Goal: Information Seeking & Learning: Learn about a topic

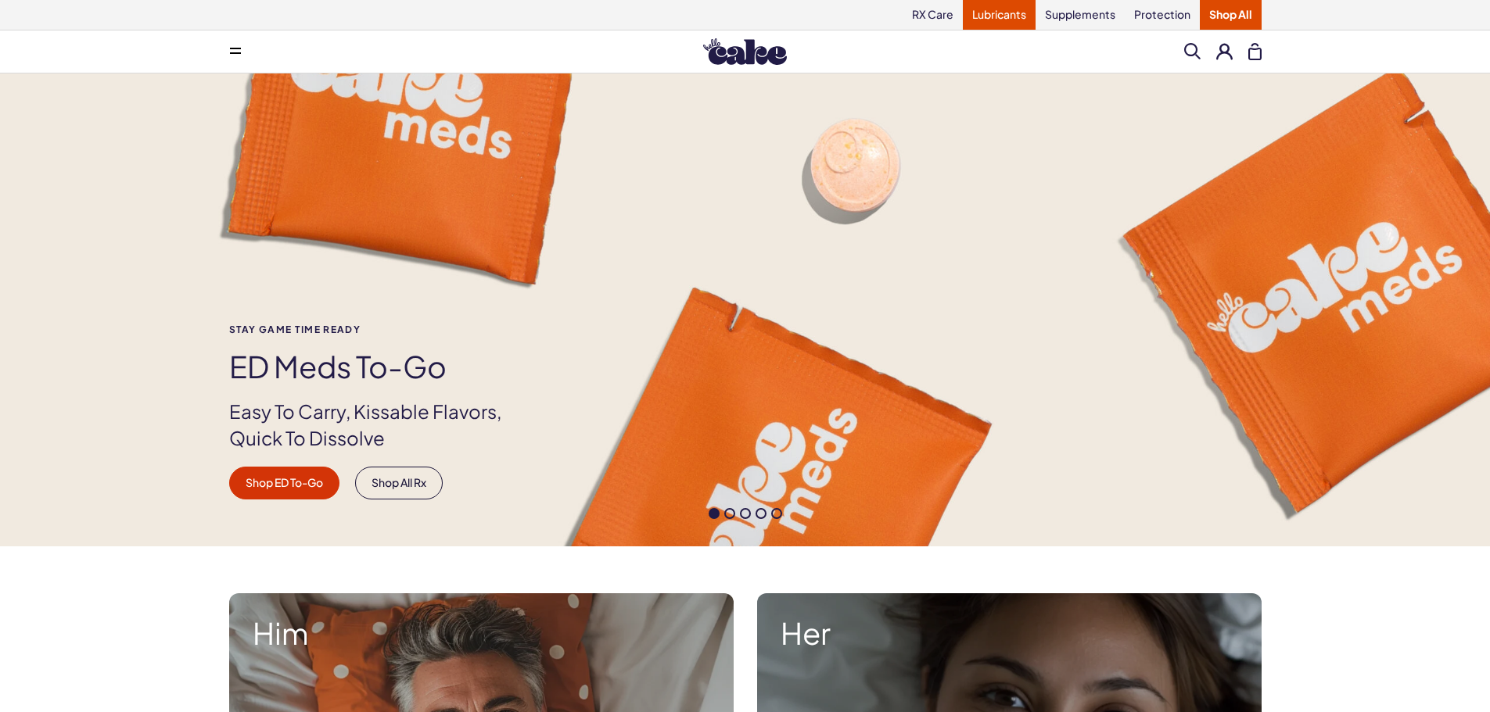
click at [1014, 14] on link "Lubricants" at bounding box center [999, 15] width 73 height 30
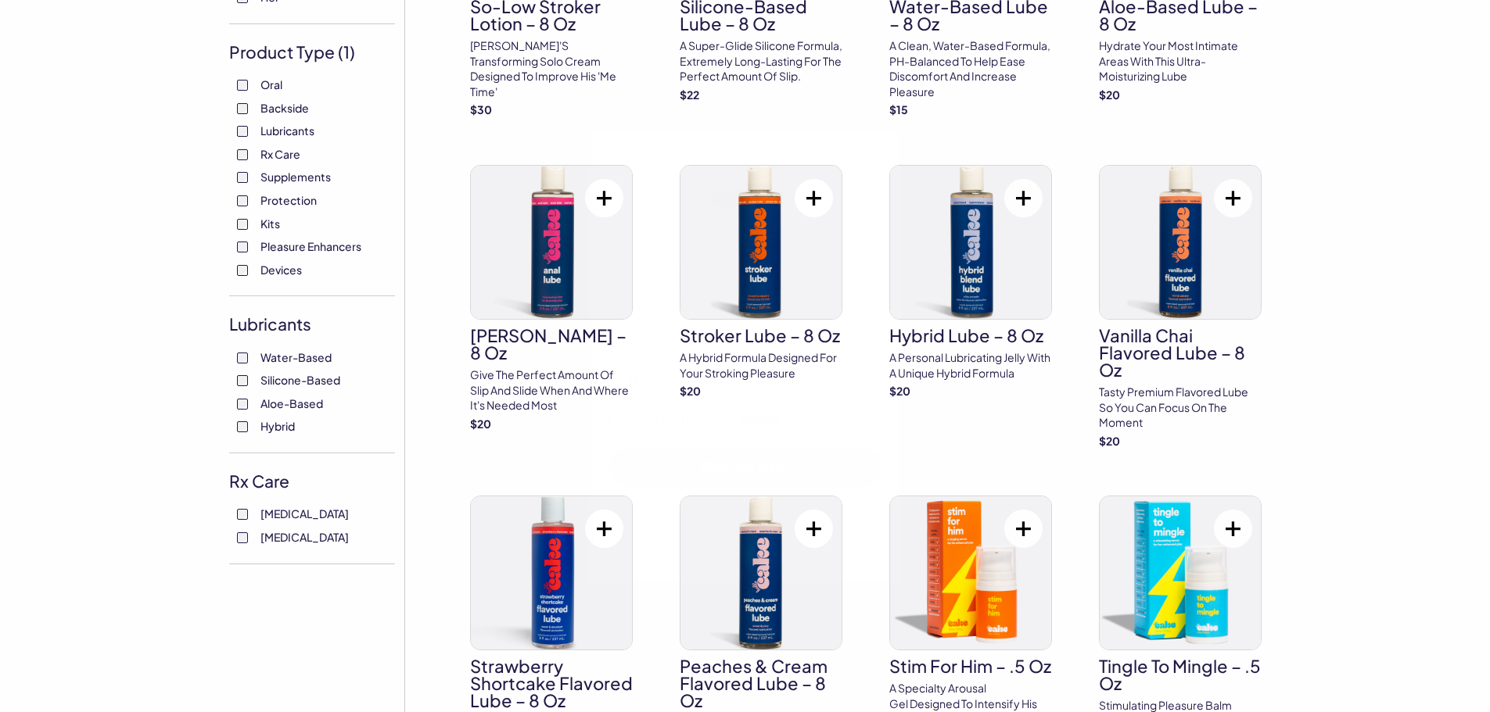
scroll to position [313, 0]
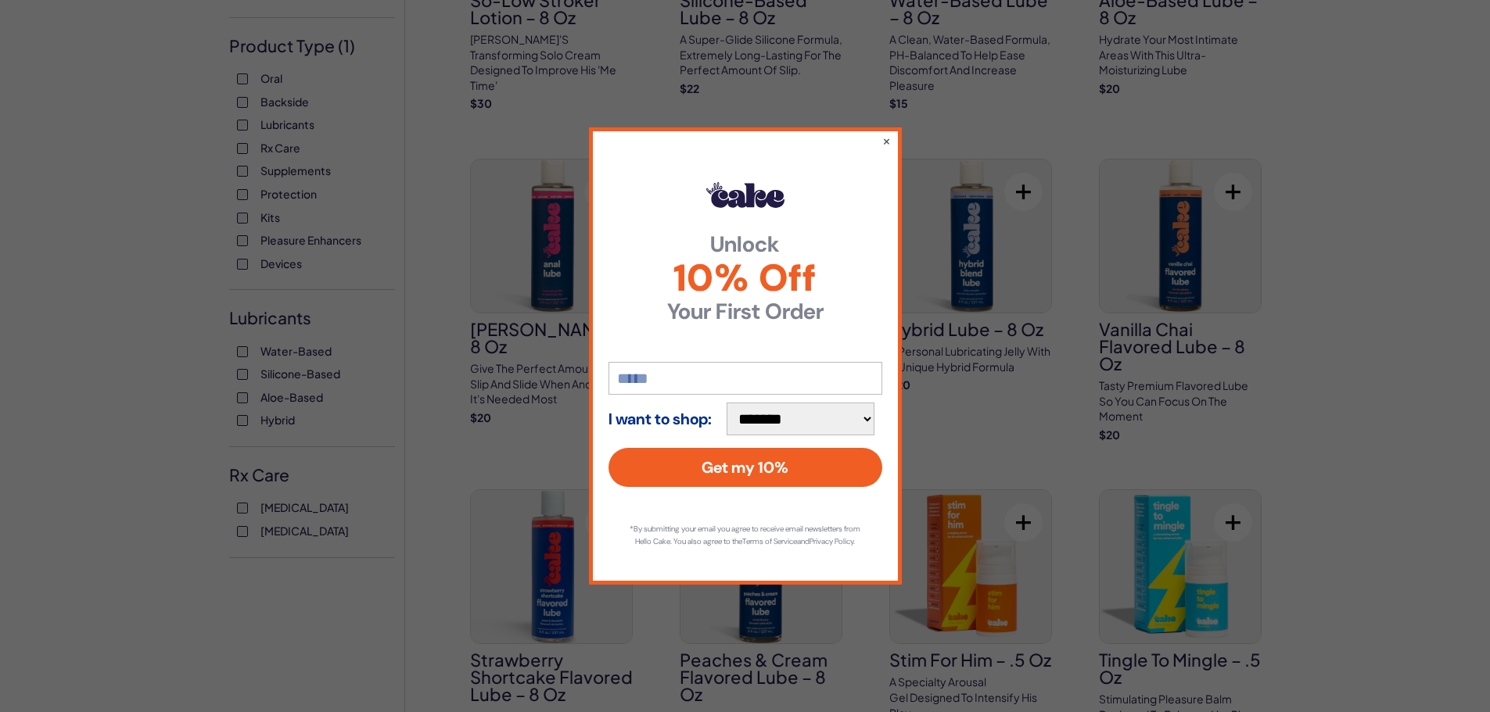
click at [880, 136] on div "**********" at bounding box center [745, 355] width 313 height 457
click at [886, 141] on button "×" at bounding box center [885, 140] width 10 height 19
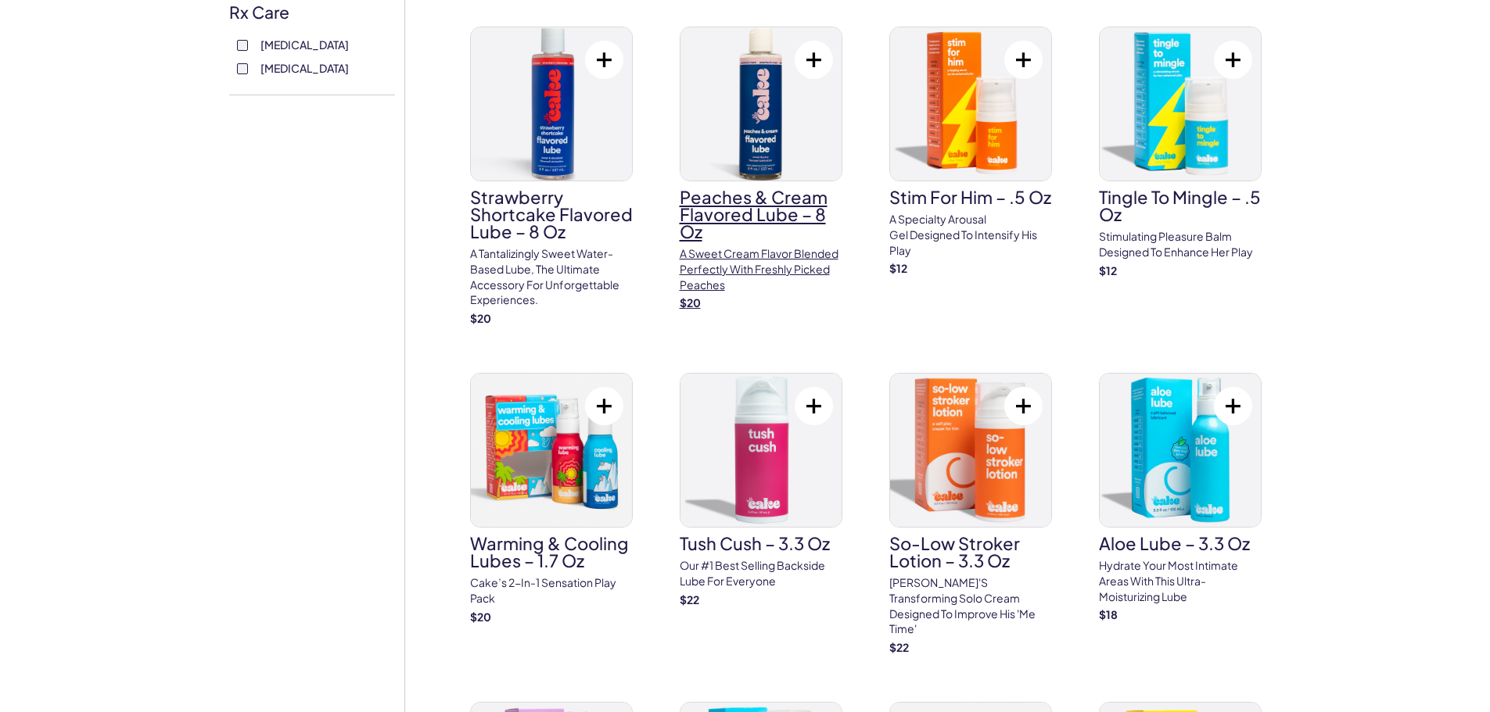
scroll to position [782, 0]
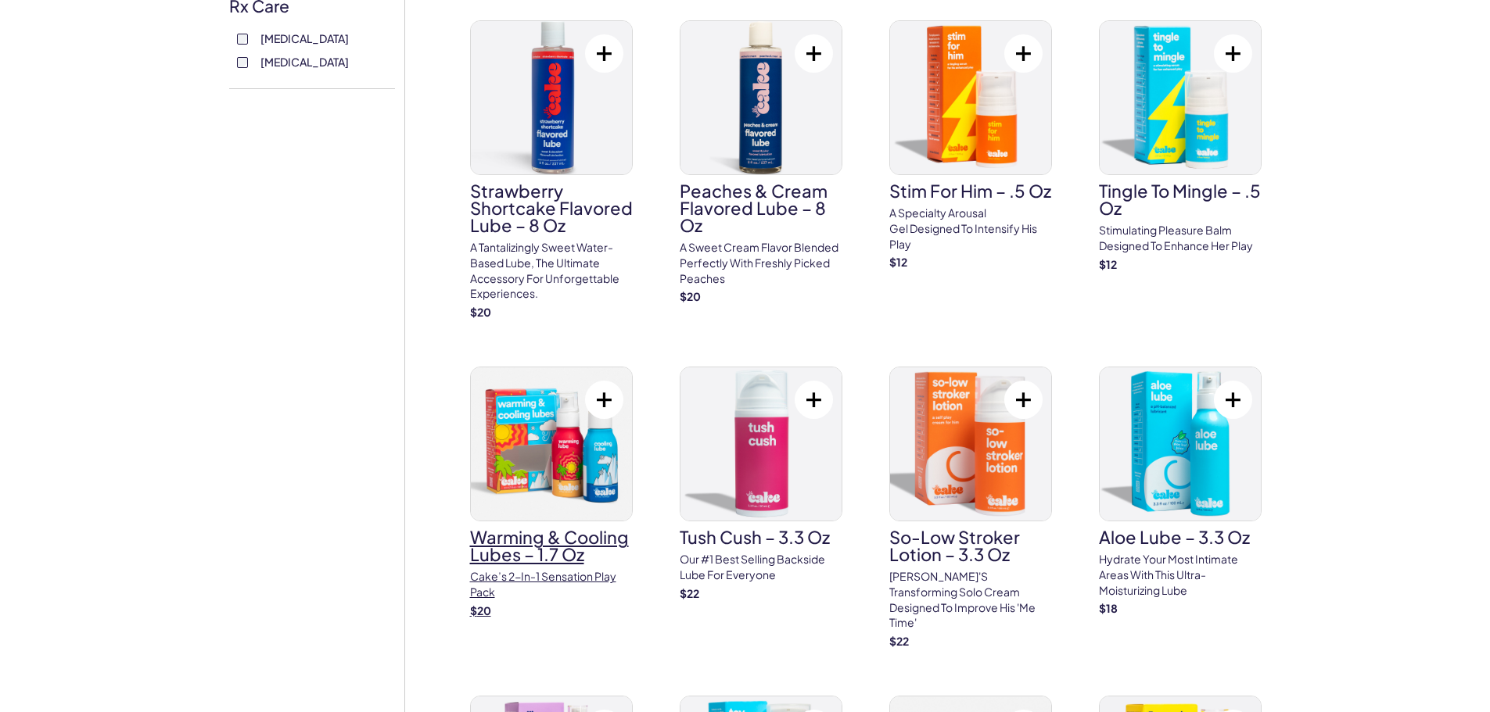
click at [552, 555] on h3 "Warming & Cooling Lubes – 1.7 oz" at bounding box center [551, 546] width 163 height 34
click at [728, 258] on p "A sweet cream flavor blended perfectly with freshly picked peaches" at bounding box center [761, 263] width 163 height 46
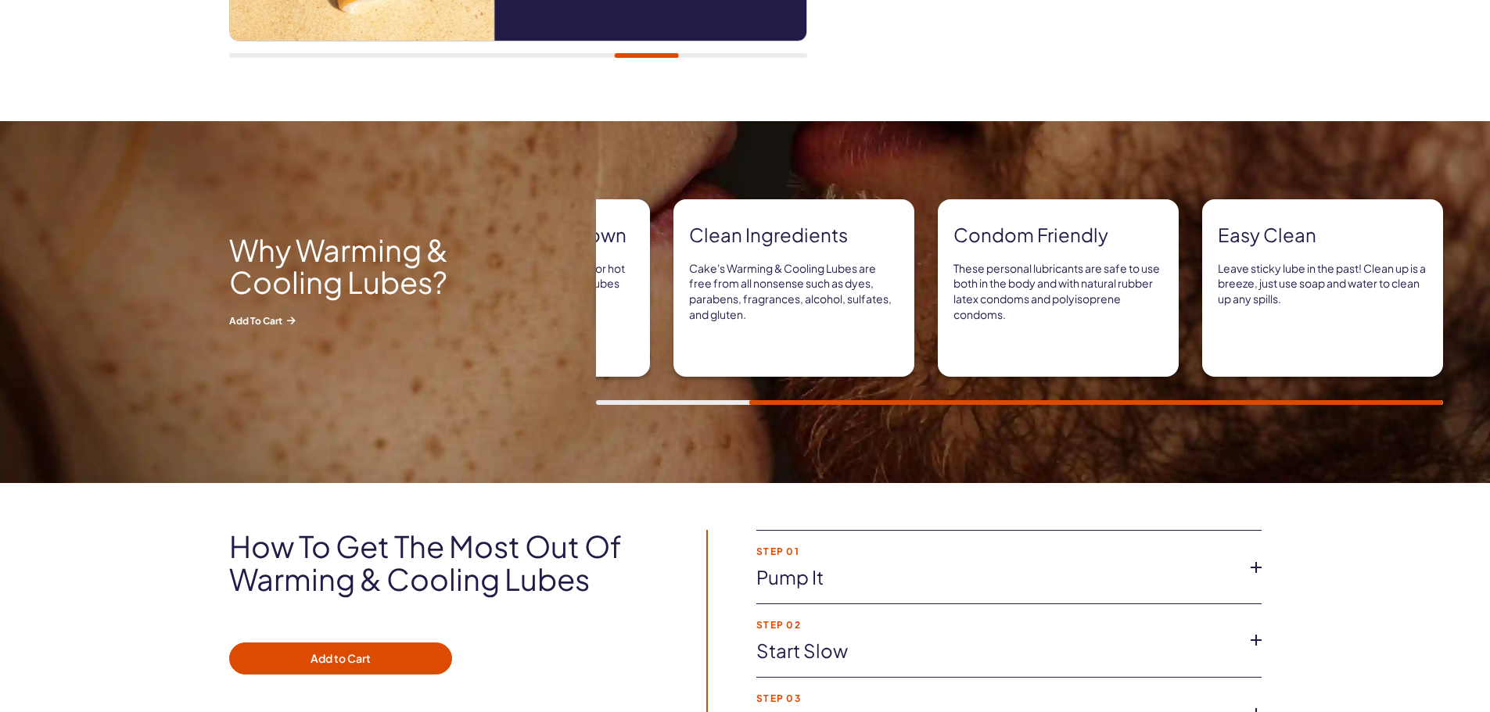
scroll to position [313, 0]
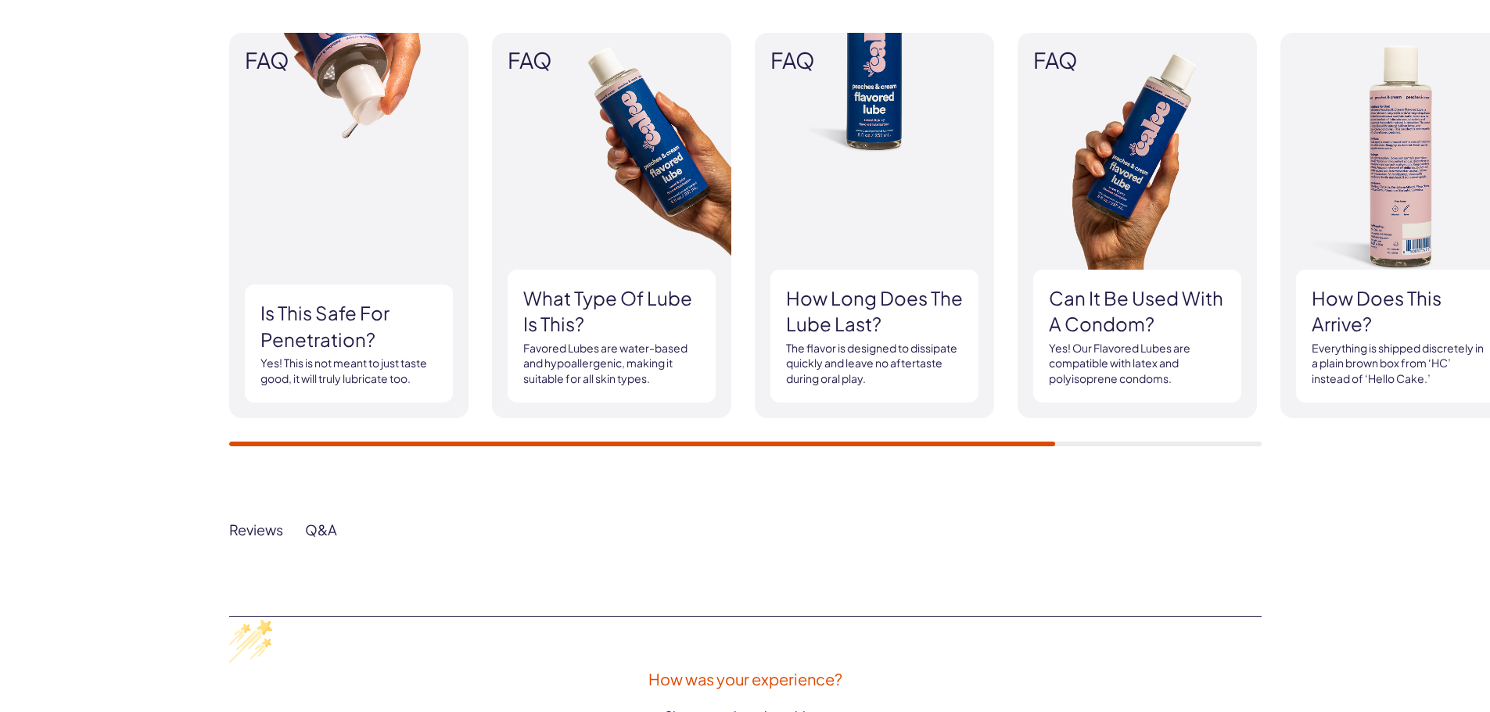
scroll to position [1486, 0]
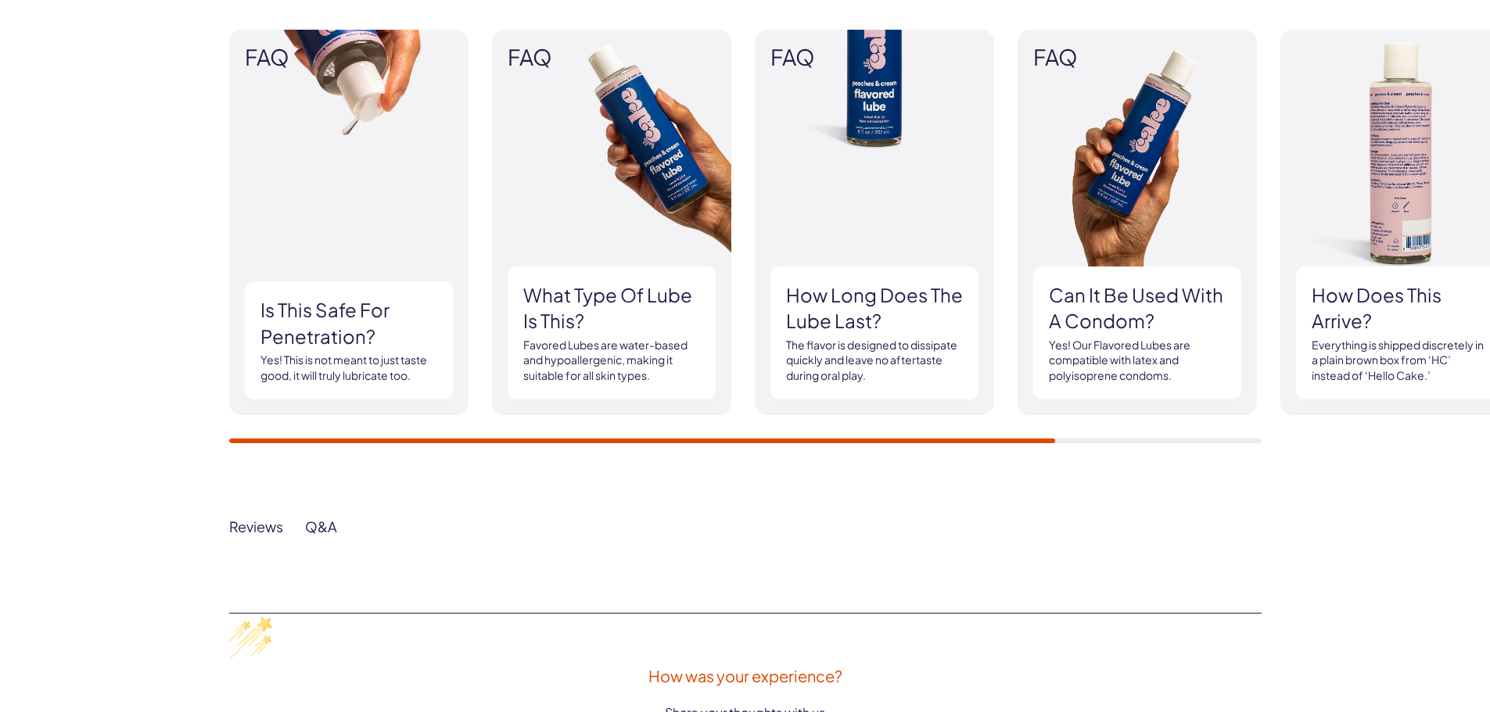
click at [624, 373] on div "FAQ Is this safe for penetration? Yes! This is not meant to just taste good, it…" at bounding box center [745, 237] width 1032 height 414
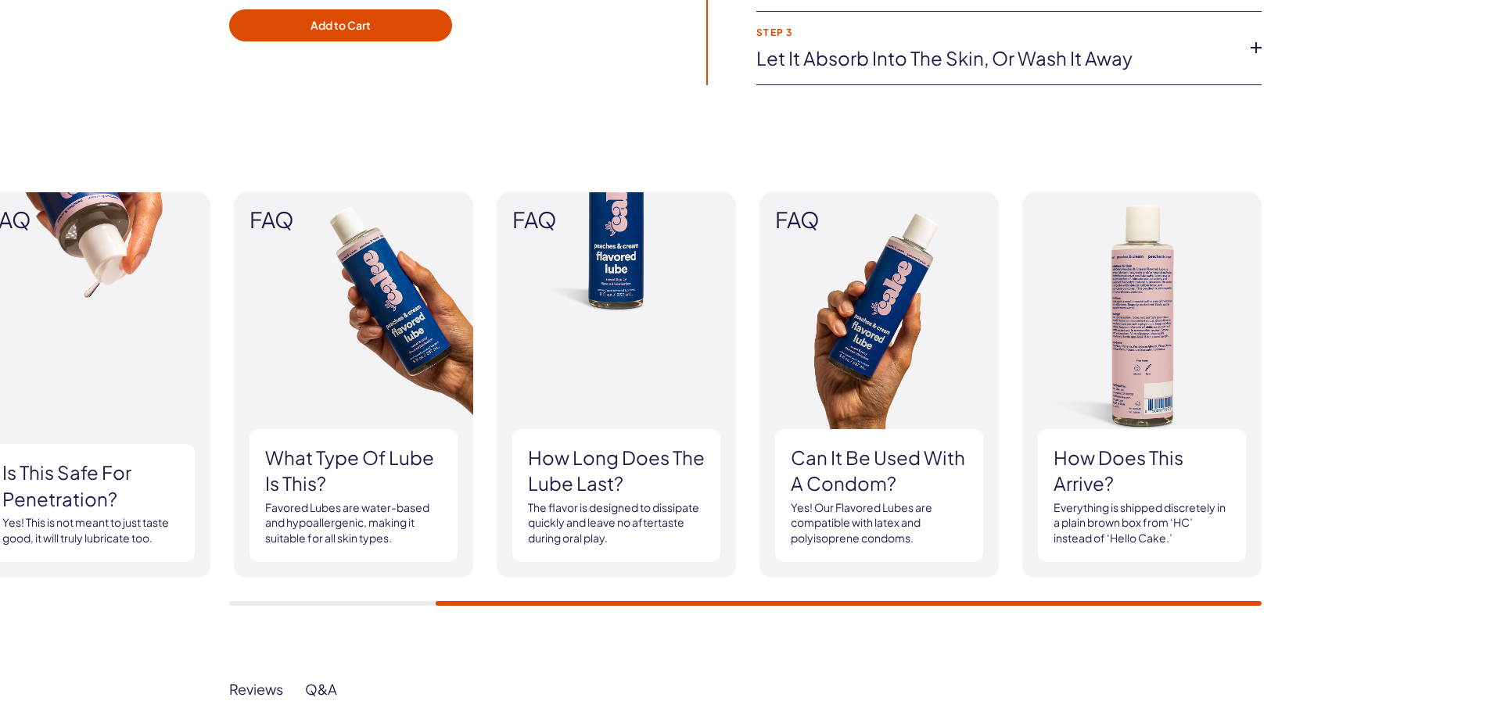
scroll to position [1329, 0]
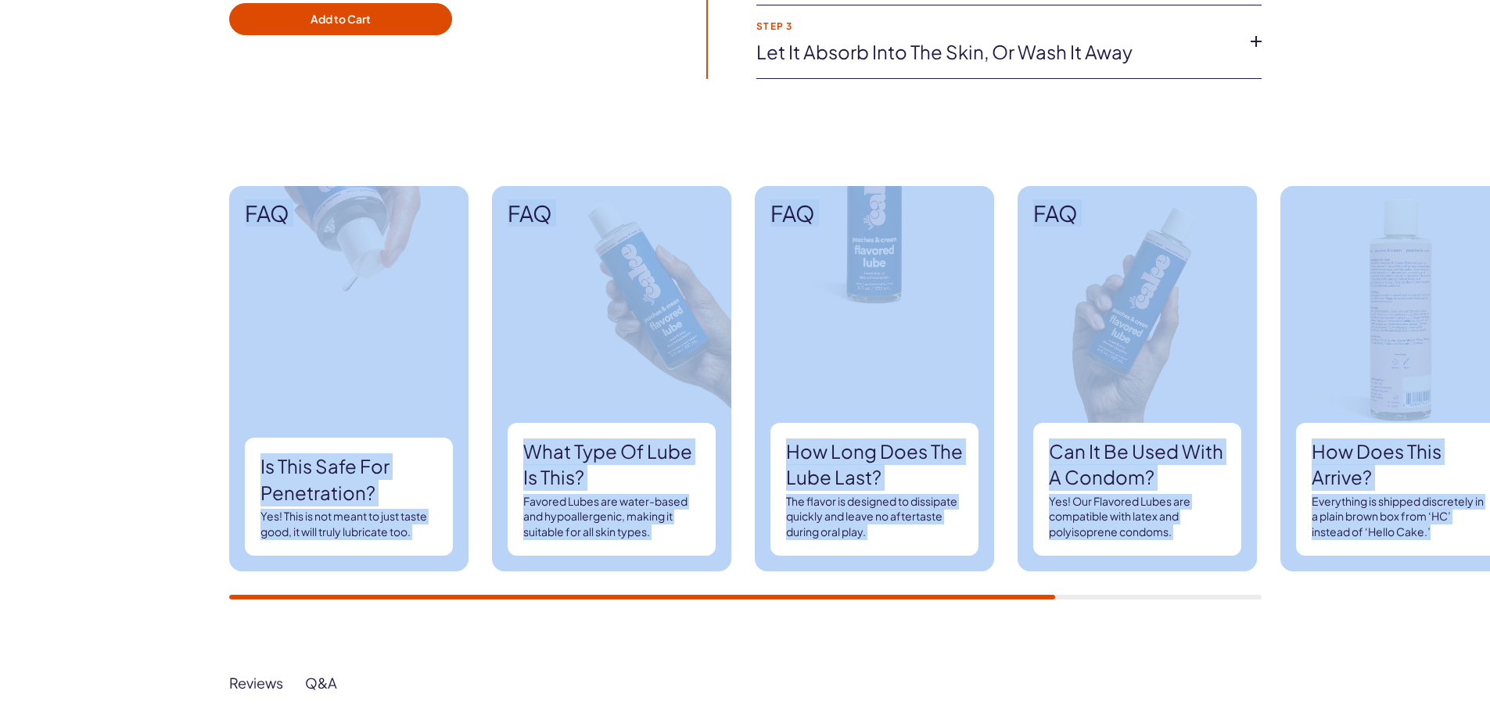
drag, startPoint x: 485, startPoint y: 600, endPoint x: 264, endPoint y: 549, distance: 226.3
click at [260, 565] on div "FAQ Is this safe for penetration? Yes! This is not meant to just taste good, it…" at bounding box center [745, 392] width 1490 height 507
click at [132, 387] on div "FAQ Is this safe for penetration? Yes! This is not meant to just taste good, it…" at bounding box center [745, 392] width 1490 height 507
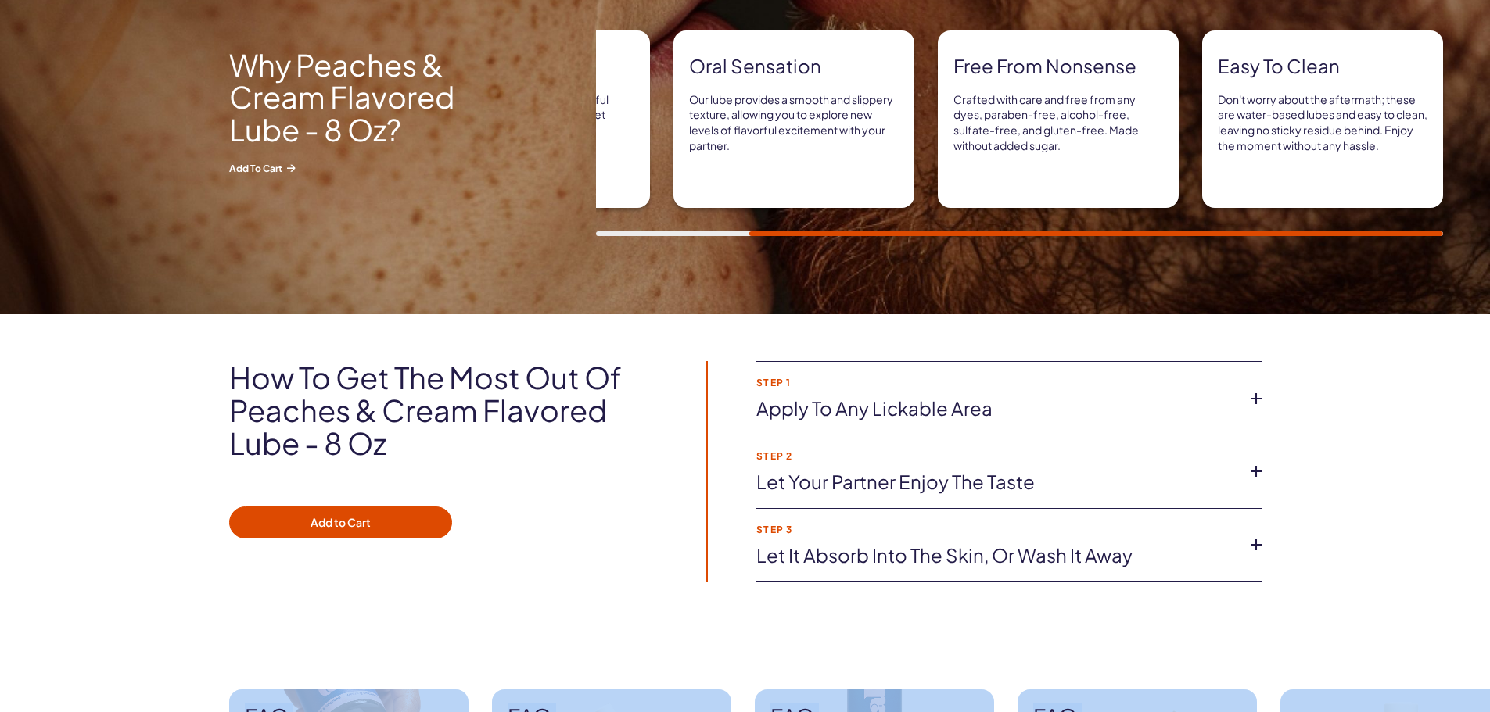
scroll to position [860, 0]
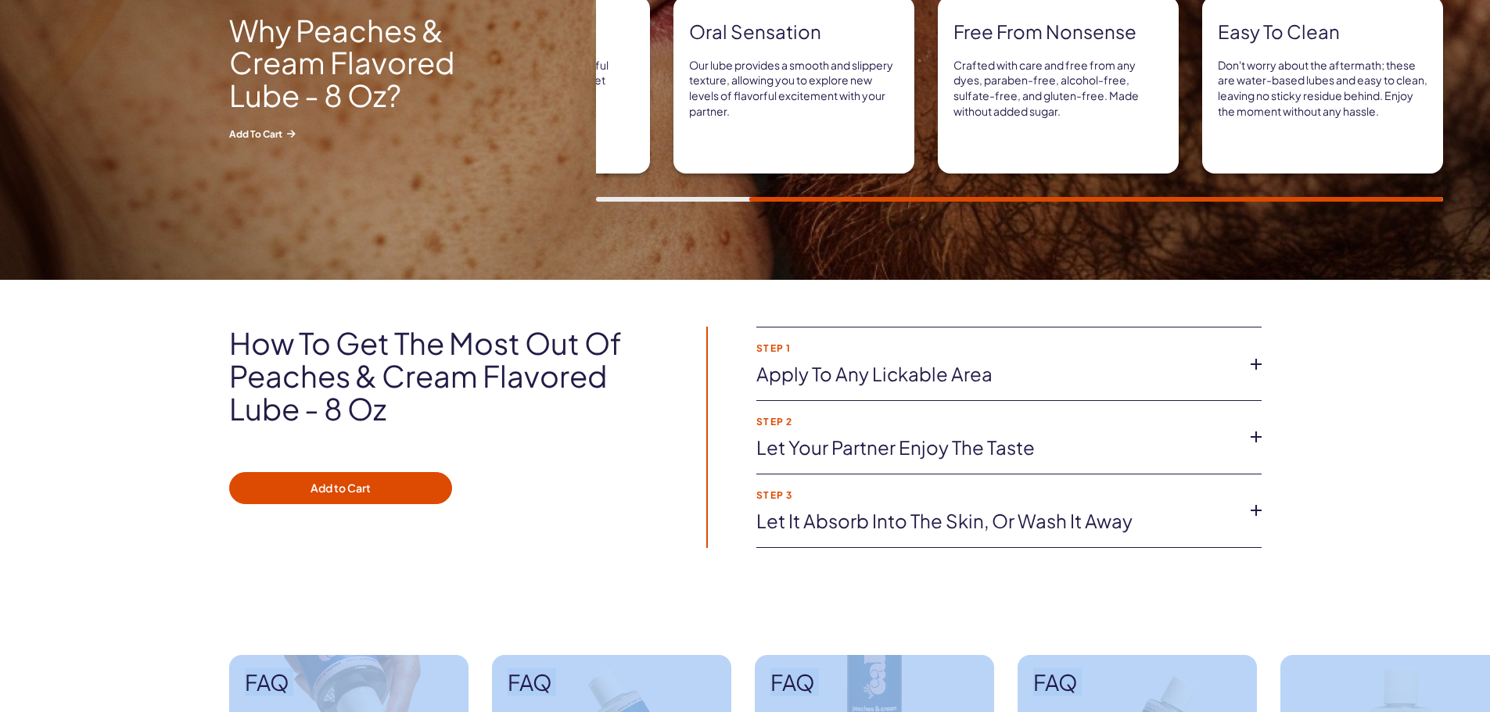
click at [1013, 384] on link "Apply to any lickable area" at bounding box center [996, 374] width 480 height 27
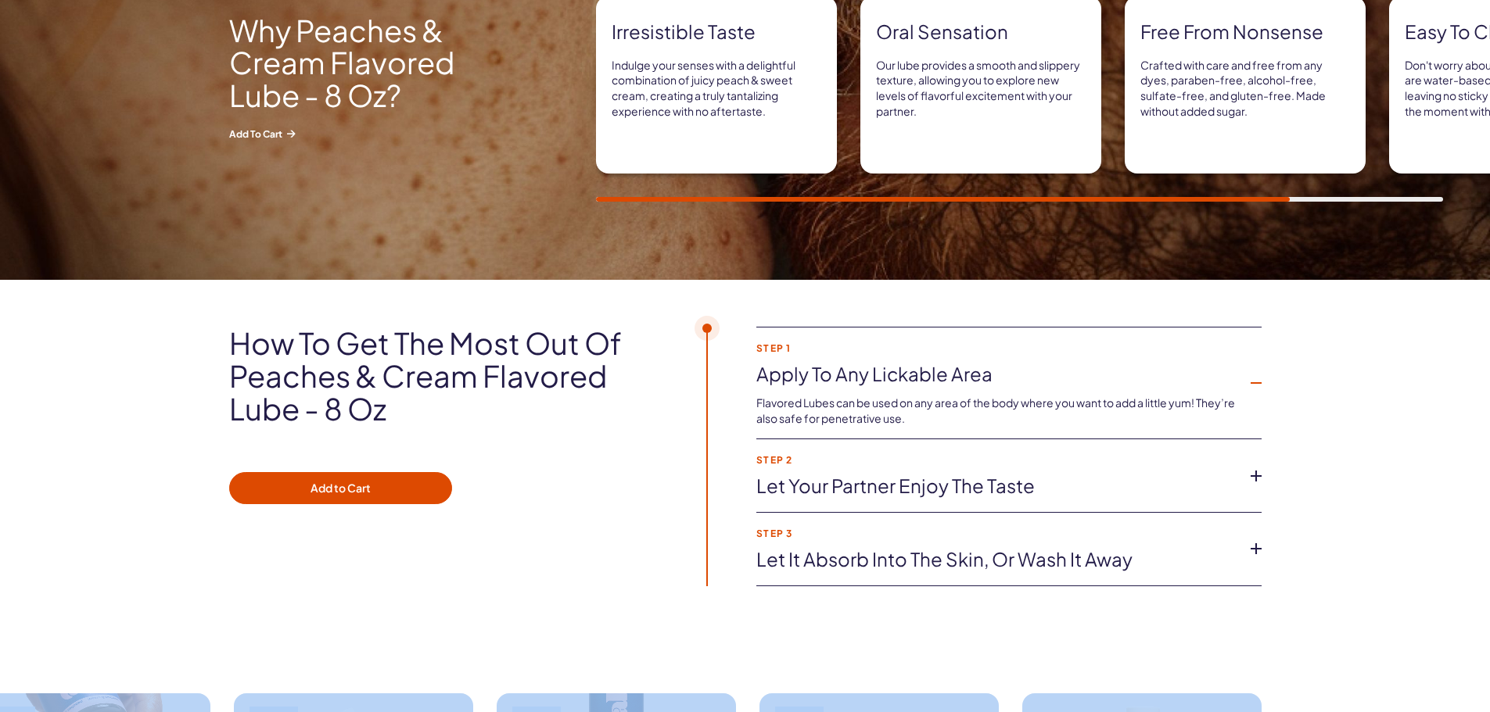
click at [1013, 483] on link "Let your partner enjoy the taste" at bounding box center [996, 486] width 480 height 27
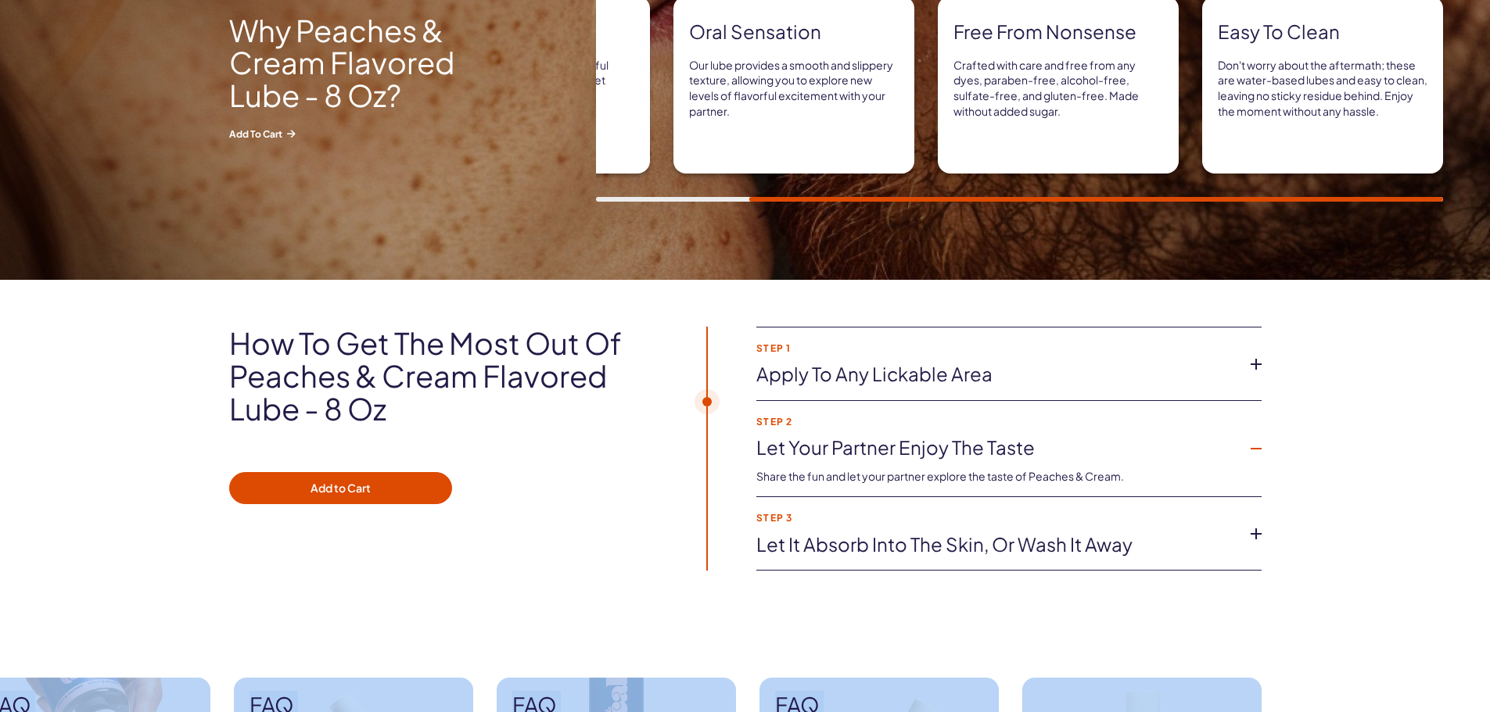
click at [920, 540] on link "Let it absorb into the skin, or wash it away" at bounding box center [996, 545] width 480 height 27
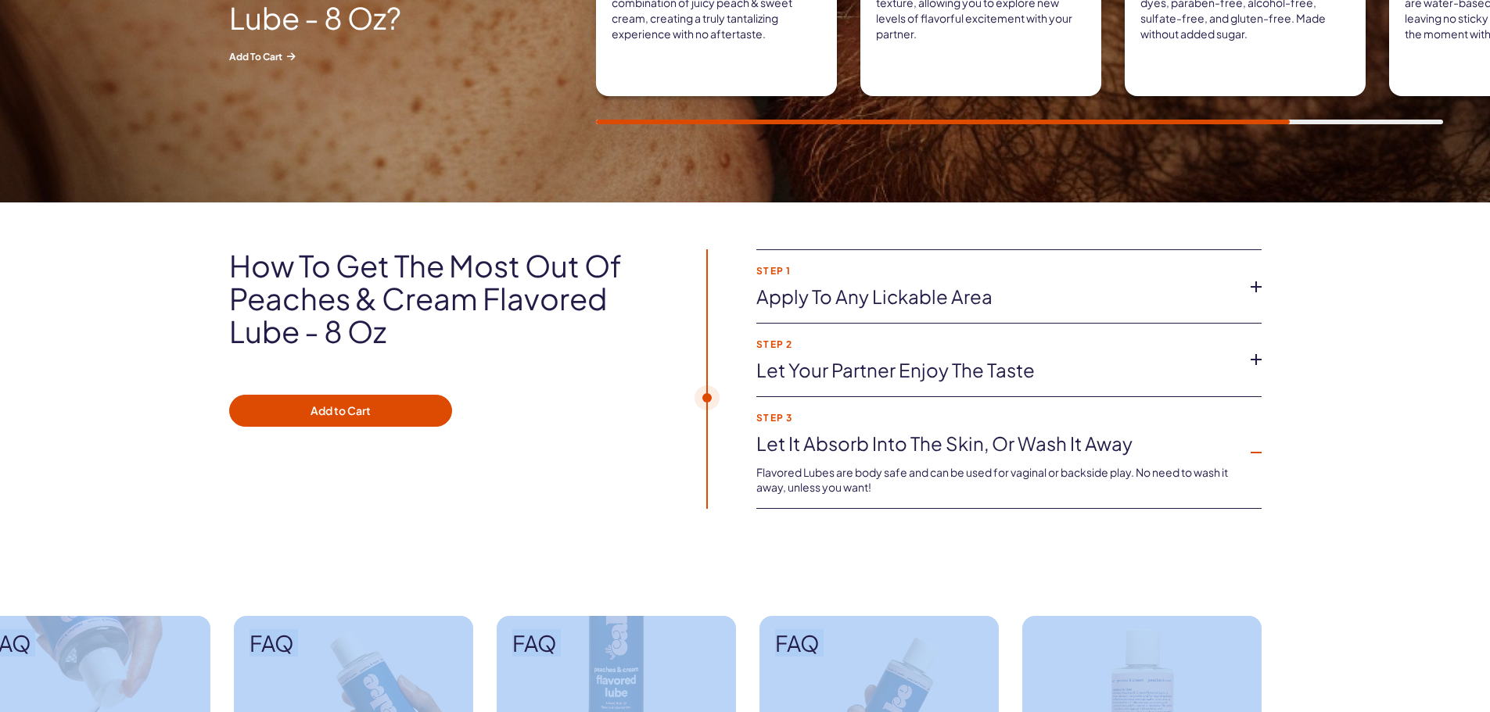
scroll to position [938, 0]
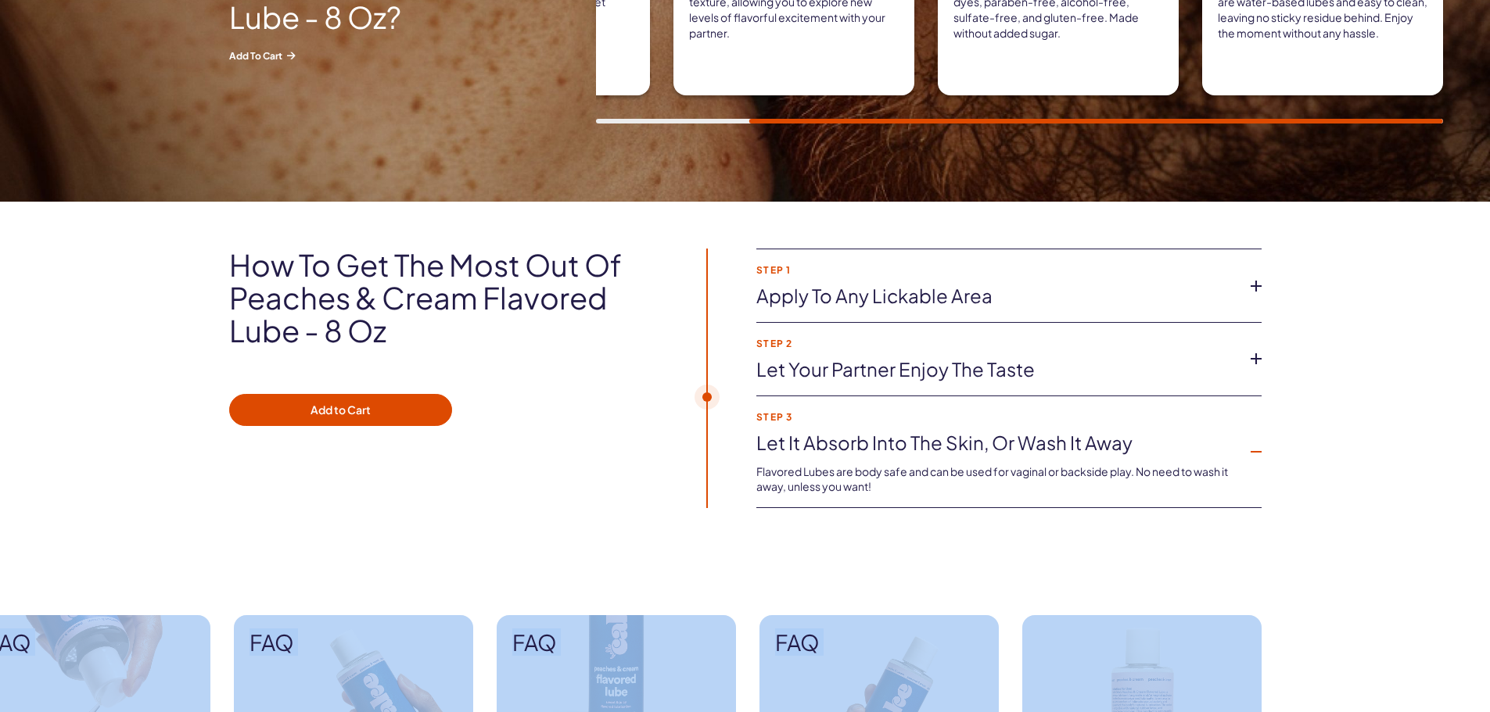
click at [1025, 366] on link "Let your partner enjoy the taste" at bounding box center [996, 370] width 480 height 27
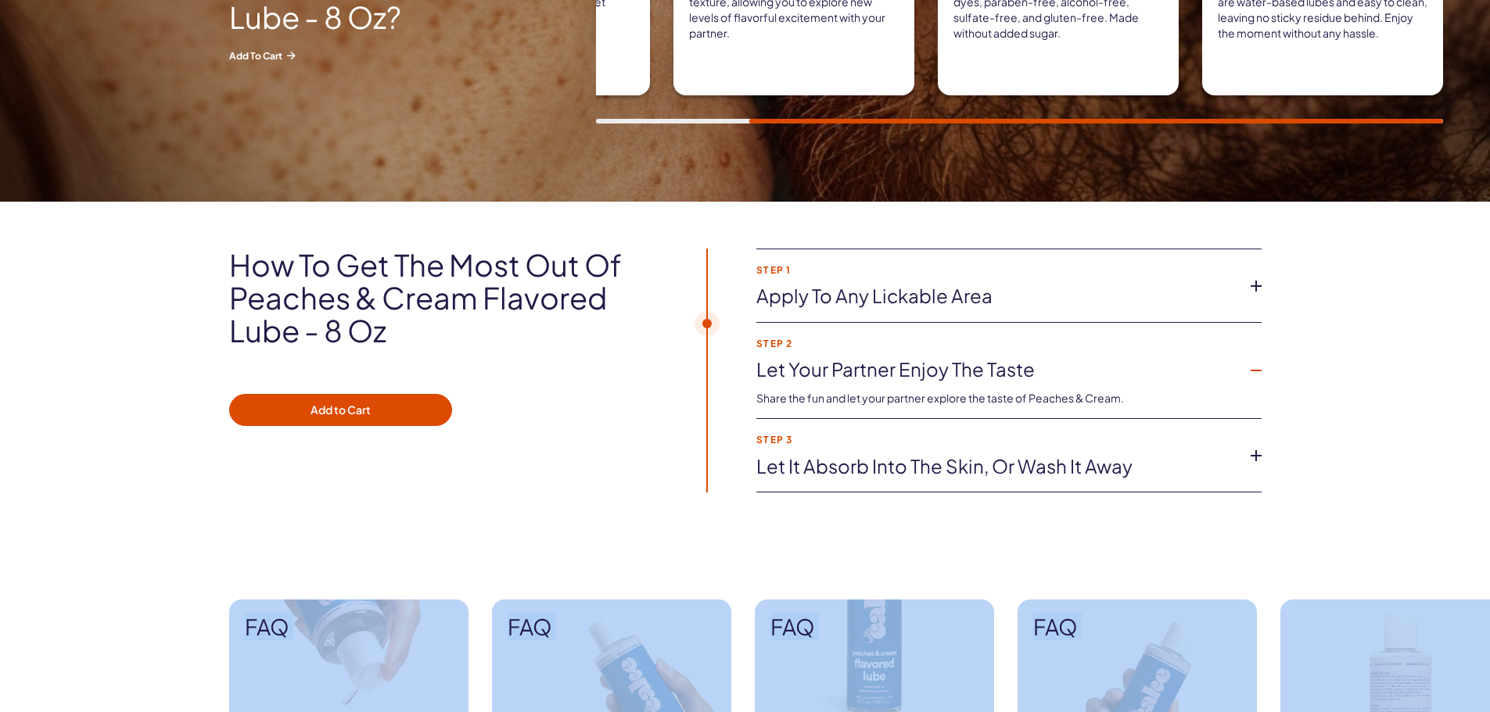
click at [1022, 366] on link "Let your partner enjoy the taste" at bounding box center [996, 370] width 480 height 27
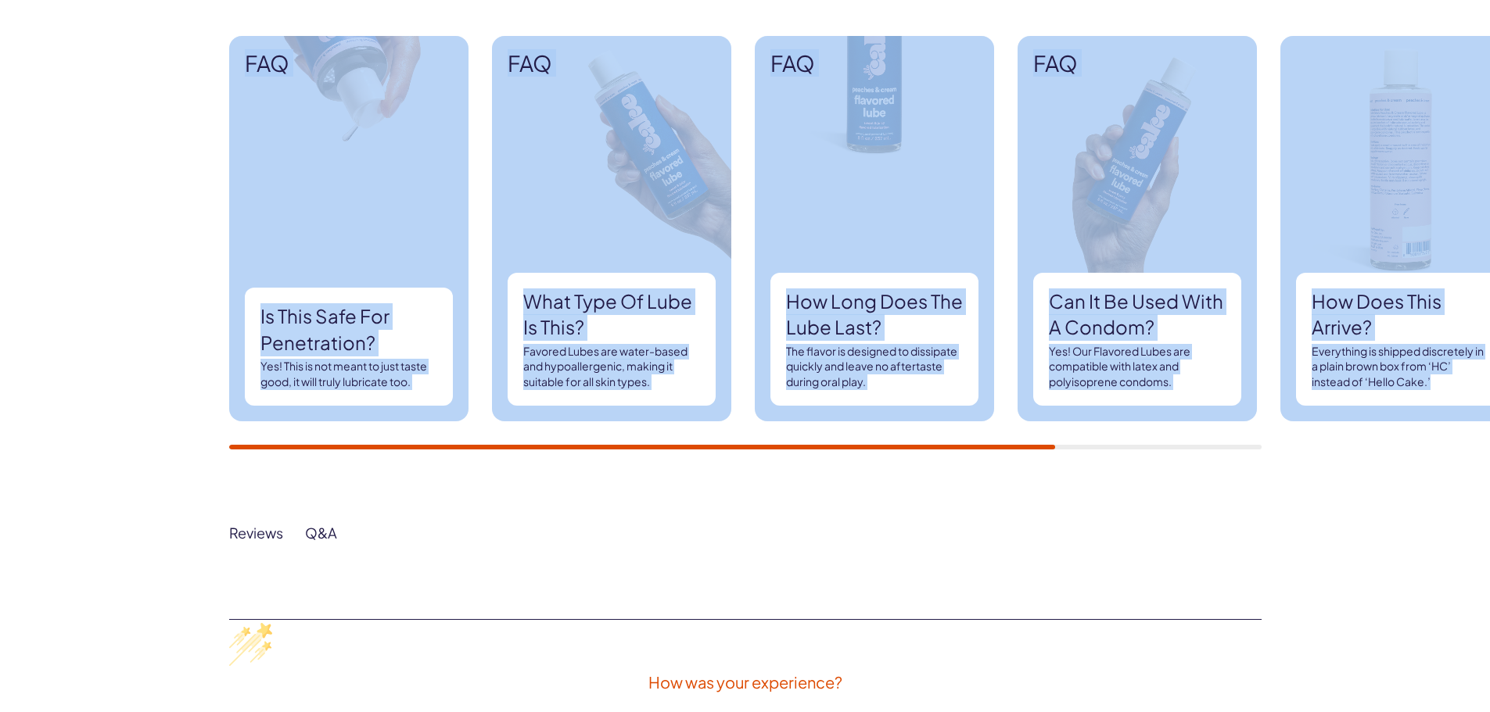
scroll to position [1486, 0]
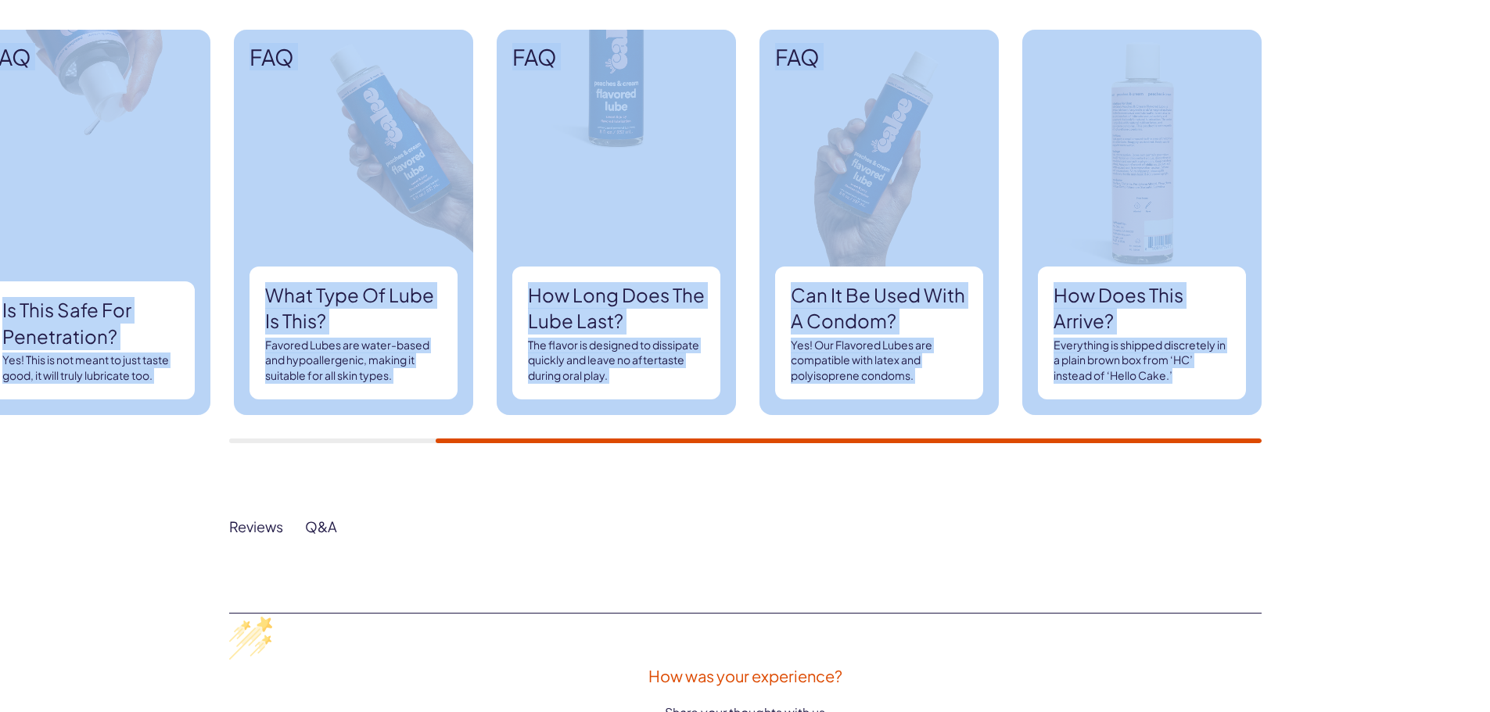
click at [1329, 421] on div "FAQ Is this safe for penetration? Yes! This is not meant to just taste good, it…" at bounding box center [745, 236] width 1490 height 507
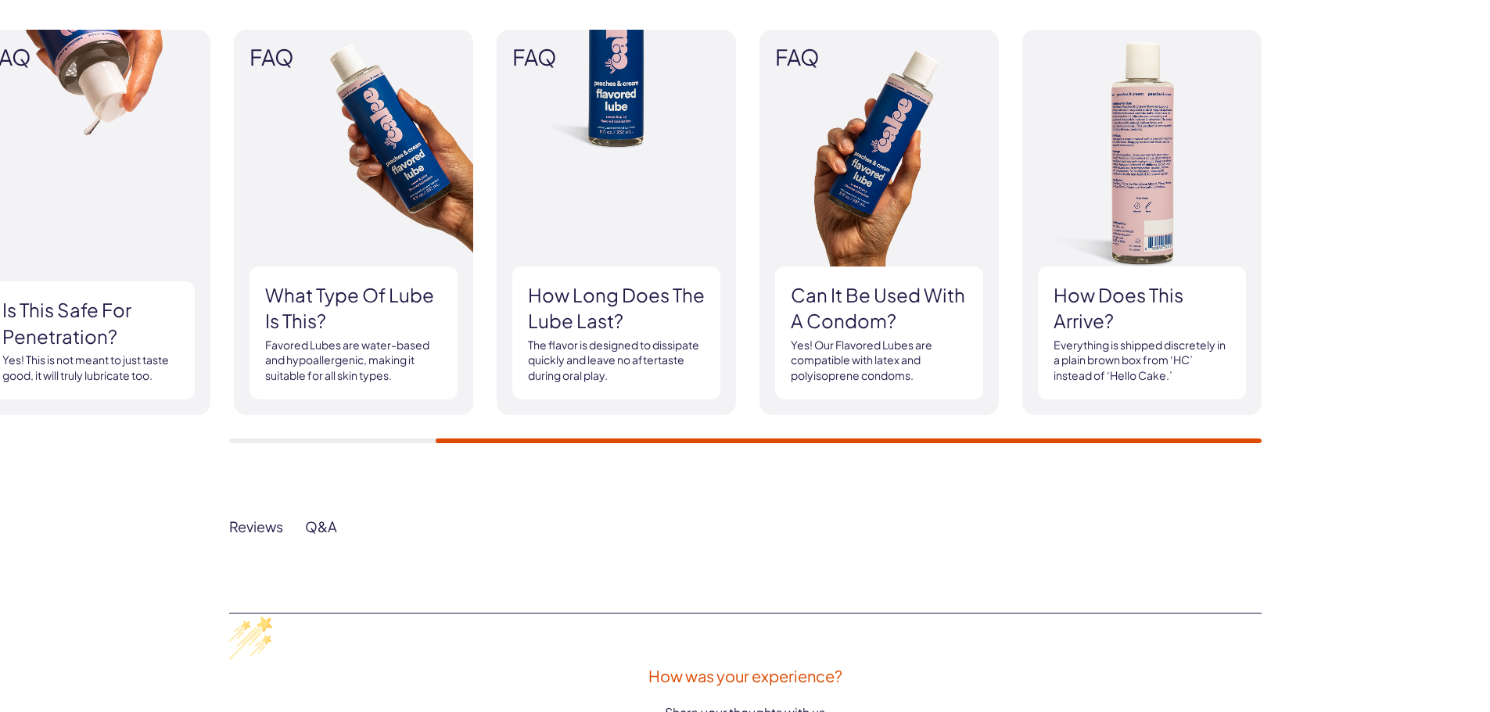
click at [1027, 505] on div "Reviews Q&A How was your experience? Share your thoughts with us Write a Review…" at bounding box center [745, 657] width 1490 height 335
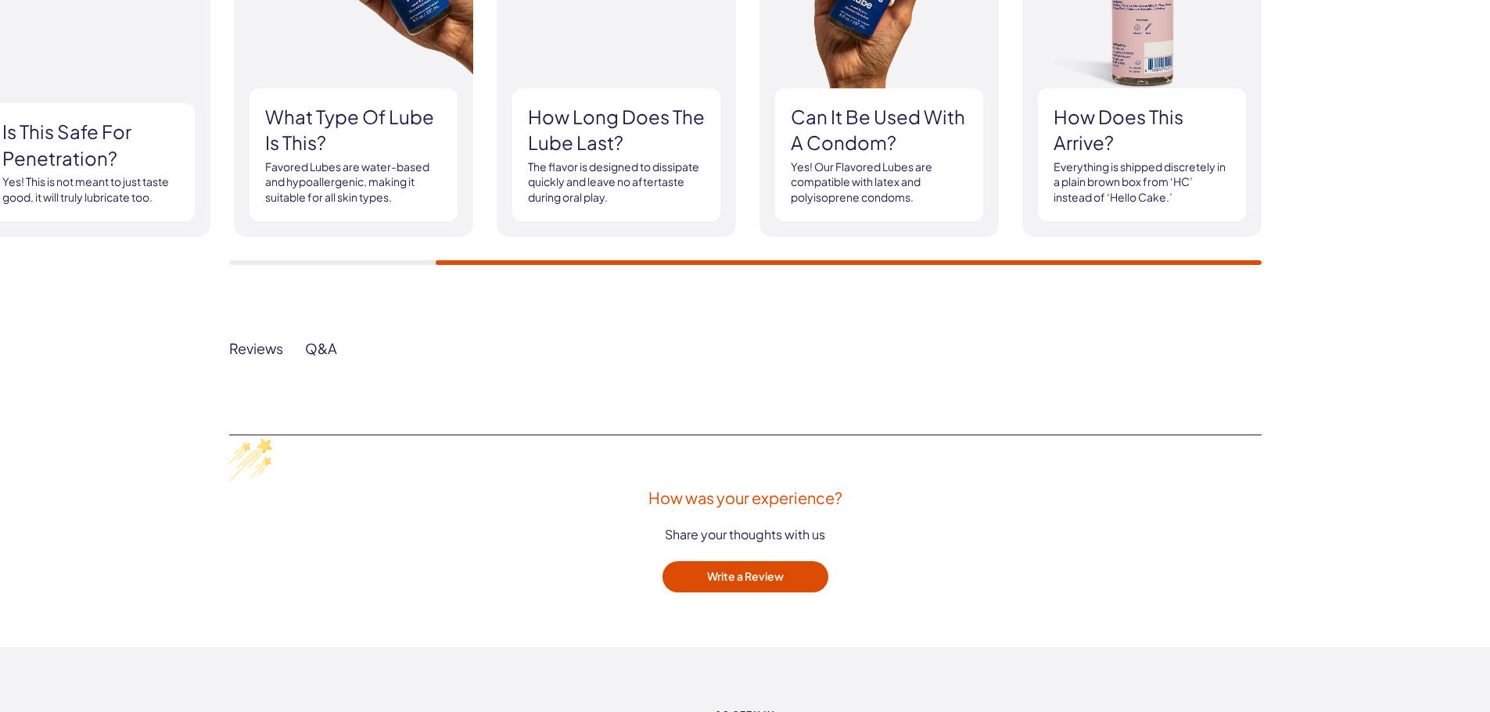
scroll to position [1877, 0]
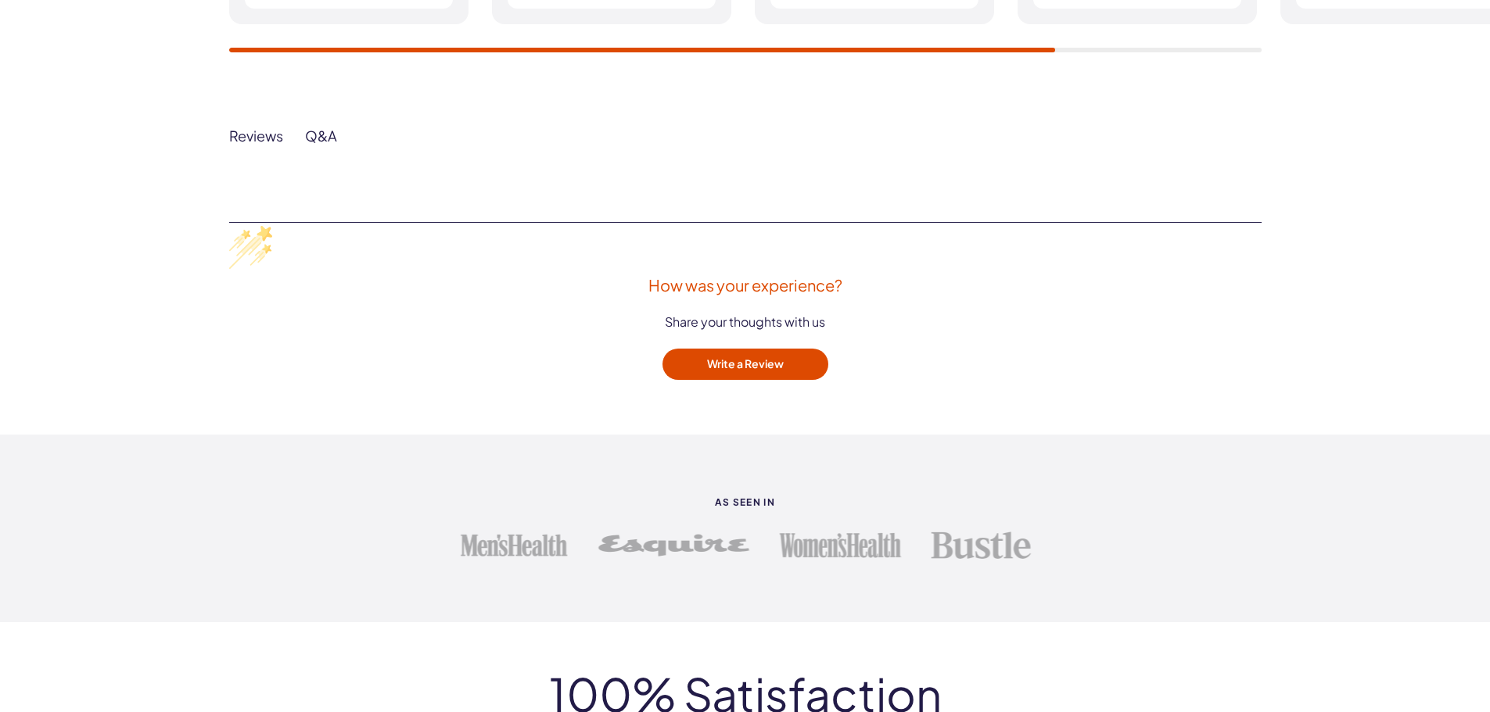
click at [263, 134] on div "Reviews" at bounding box center [256, 136] width 54 height 18
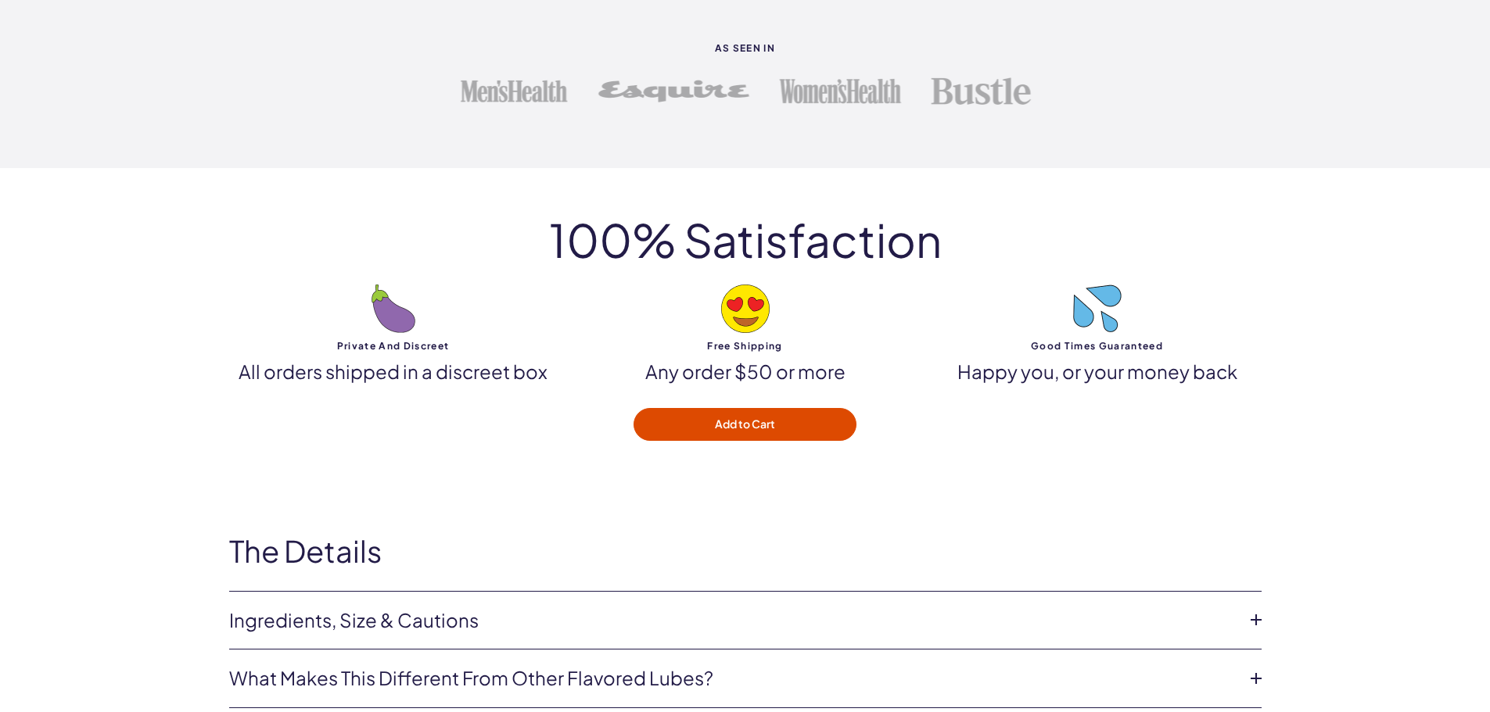
scroll to position [2346, 0]
